Goal: Find specific page/section: Find specific page/section

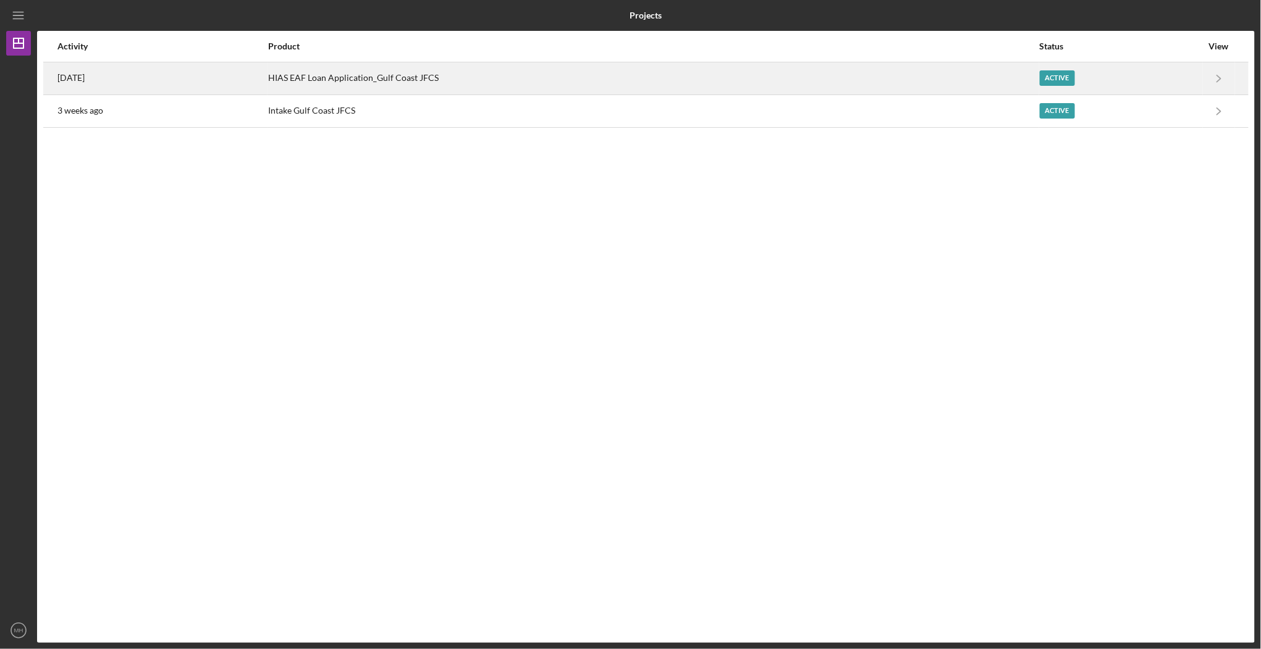
click at [85, 82] on time "[DATE]" at bounding box center [70, 78] width 27 height 10
